Goal: Information Seeking & Learning: Learn about a topic

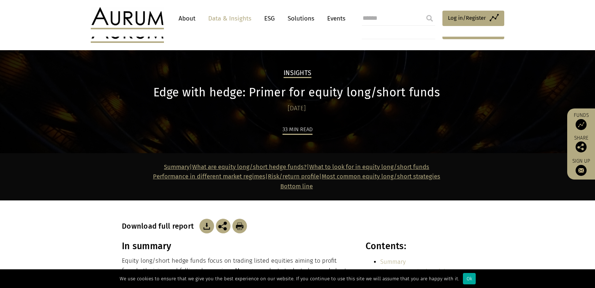
scroll to position [498, 0]
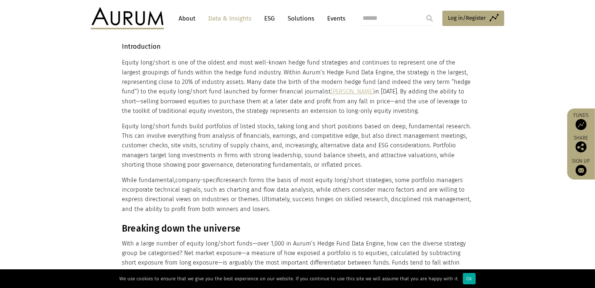
click at [224, 201] on p "While fundamental, company-specific research forms the basis of most equity lon…" at bounding box center [297, 194] width 350 height 39
click at [309, 128] on p "Equity long/short funds build portfolios of listed stocks, taking long and shor…" at bounding box center [297, 146] width 350 height 48
click at [262, 127] on p "Equity long/short funds build portfolios of listed stocks, taking long and shor…" at bounding box center [297, 146] width 350 height 48
click at [93, 119] on section "What are equity long/short hedge funds? Introduction Equity long/short is one o…" at bounding box center [297, 115] width 595 height 197
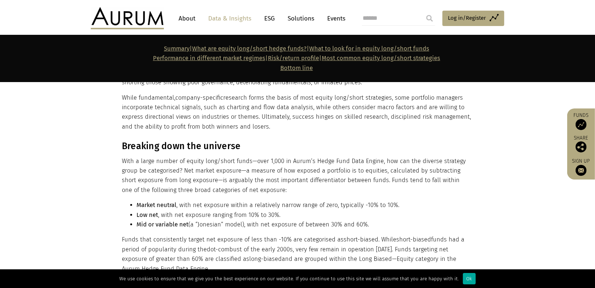
scroll to position [586, 0]
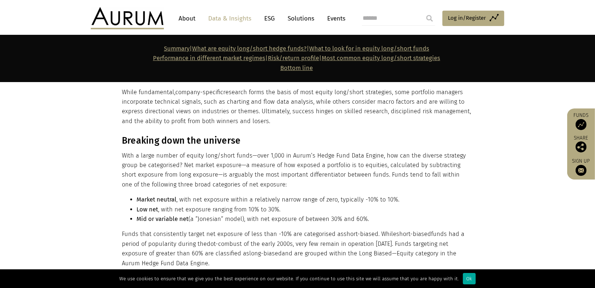
click at [369, 145] on h3 "Breaking down the universe" at bounding box center [297, 140] width 350 height 11
click at [190, 111] on p "While fundamental, company-specific research forms the basis of most equity lon…" at bounding box center [297, 106] width 350 height 39
click at [293, 223] on li "Mid or variable net (a “Jonesian” model), with net exposure of between 30% and …" at bounding box center [304, 219] width 335 height 10
click at [194, 96] on p "While fundamental, company-specific research forms the basis of most equity lon…" at bounding box center [297, 106] width 350 height 39
drag, startPoint x: 167, startPoint y: 92, endPoint x: 234, endPoint y: 92, distance: 67.7
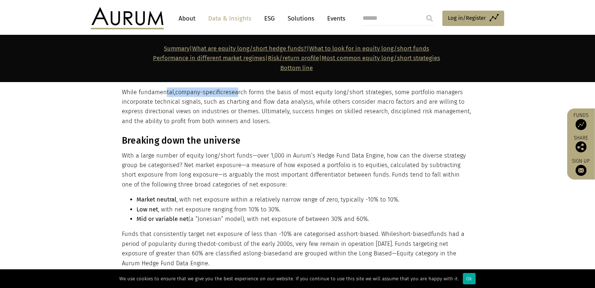
click at [234, 92] on p "While fundamental, company-specific research forms the basis of most equity lon…" at bounding box center [297, 106] width 350 height 39
click at [347, 92] on p "While fundamental, company-specific research forms the basis of most equity lon…" at bounding box center [297, 106] width 350 height 39
click at [253, 108] on p "While fundamental, company-specific research forms the basis of most equity lon…" at bounding box center [297, 106] width 350 height 39
click at [142, 117] on p "While fundamental, company-specific research forms the basis of most equity lon…" at bounding box center [297, 106] width 350 height 39
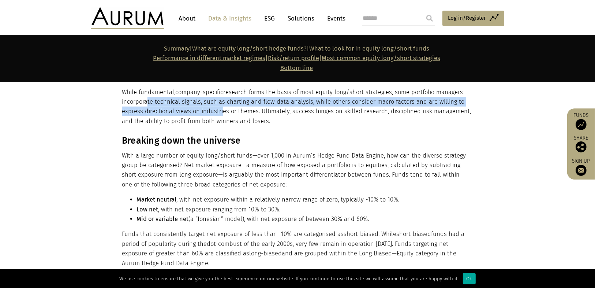
drag, startPoint x: 143, startPoint y: 101, endPoint x: 219, endPoint y: 109, distance: 75.9
click at [219, 109] on p "While fundamental, company-specific research forms the basis of most equity lon…" at bounding box center [297, 106] width 350 height 39
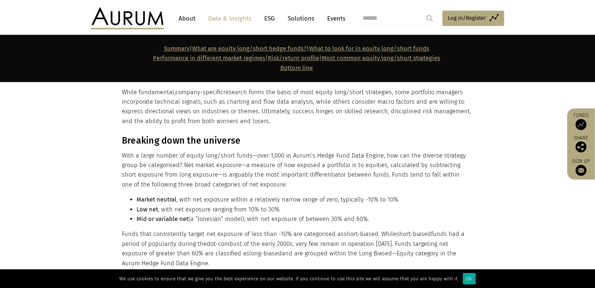
click at [217, 118] on p "While fundamental, company-specific research forms the basis of most equity lon…" at bounding box center [297, 106] width 350 height 39
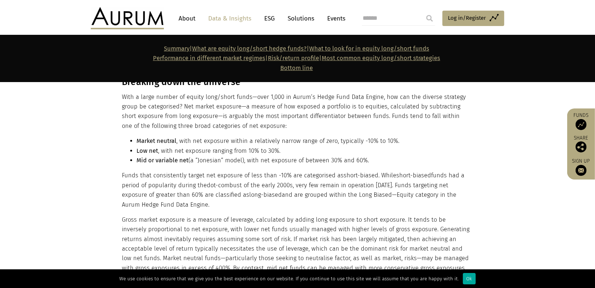
scroll to position [615, 0]
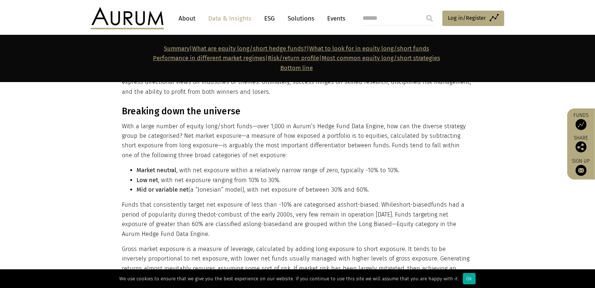
click at [80, 124] on section "Breaking down the universe With a large number of equity long/short funds—over …" at bounding box center [297, 204] width 595 height 215
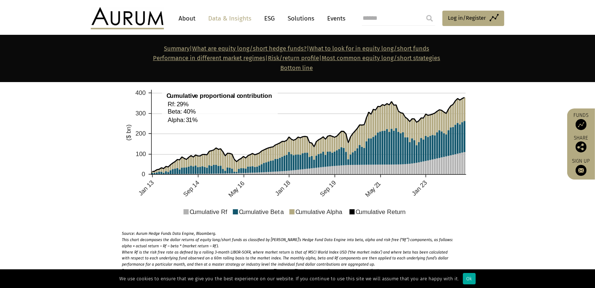
scroll to position [990, 0]
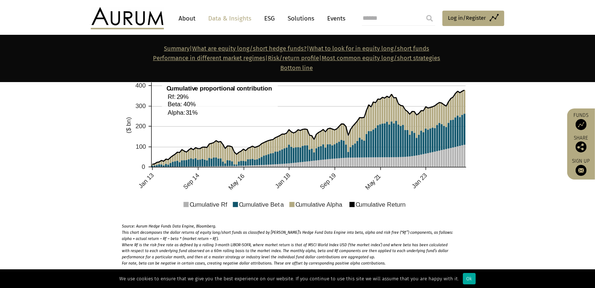
click at [499, 143] on section "Returns can be decomposed into Alpha , a measure of stock selection and portfol…" at bounding box center [297, 101] width 595 height 329
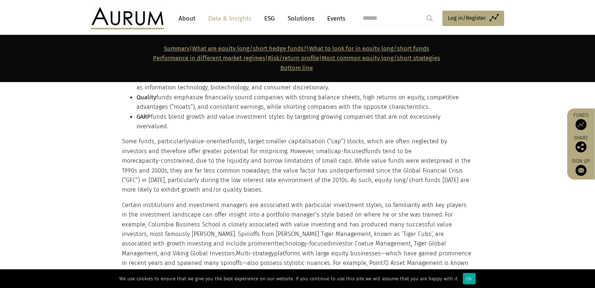
scroll to position [1335, 0]
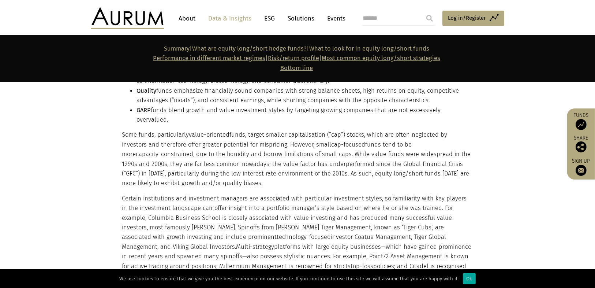
click at [270, 139] on p "Some funds, particularly value-oriented funds, target smaller capitalisation (“…" at bounding box center [297, 159] width 350 height 58
click at [144, 130] on p "Some funds, particularly value-oriented funds, target smaller capitalisation (“…" at bounding box center [297, 159] width 350 height 58
click at [116, 125] on div "While some equity long/short funds invest globally and across sectors, most con…" at bounding box center [298, 105] width 366 height 350
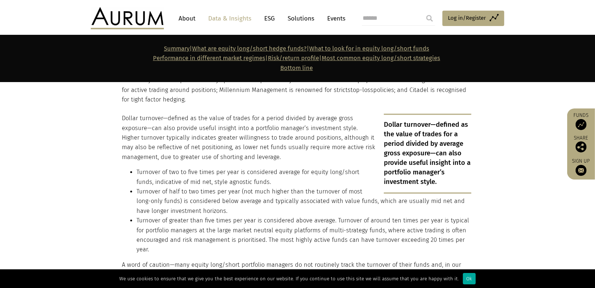
scroll to position [1511, 0]
click at [186, 135] on p "Dollar turnover—defined as the value of trades for a period divided by average …" at bounding box center [297, 138] width 350 height 48
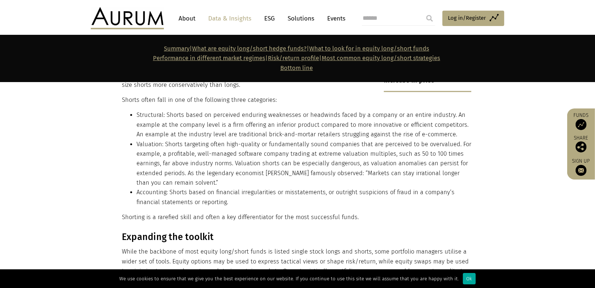
scroll to position [1980, 0]
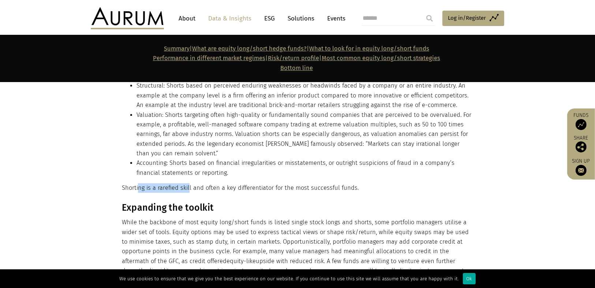
drag, startPoint x: 138, startPoint y: 167, endPoint x: 188, endPoint y: 170, distance: 50.3
click at [188, 183] on p "Shorting is a rarefied skill and often a key differentiator for the most succes…" at bounding box center [297, 188] width 350 height 10
click at [375, 124] on li "Valuation: Shorts targeting often high-quality or fundamentally sound companies…" at bounding box center [304, 134] width 335 height 48
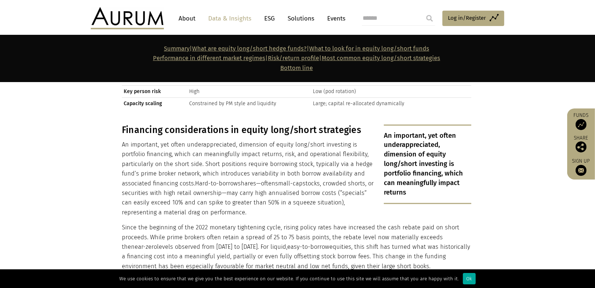
scroll to position [2741, 0]
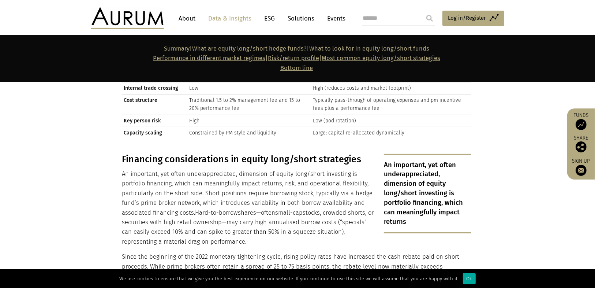
click at [332, 169] on p "An important, yet often underappreciated, dimension of equity long/short invest…" at bounding box center [297, 207] width 350 height 77
